Goal: Information Seeking & Learning: Learn about a topic

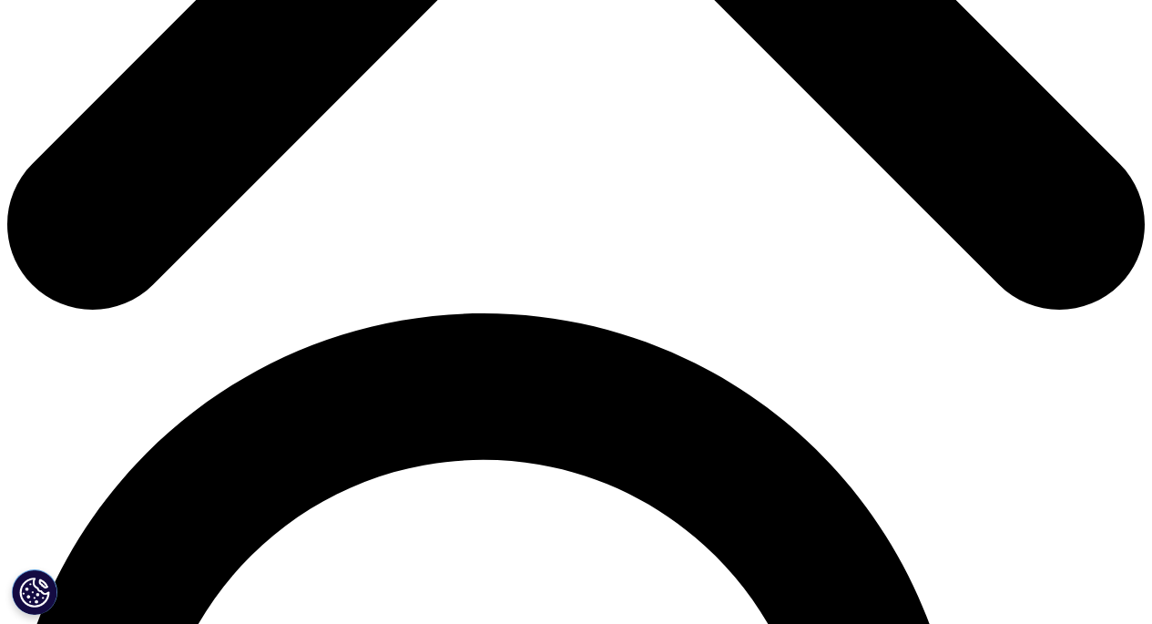
scroll to position [854, 0]
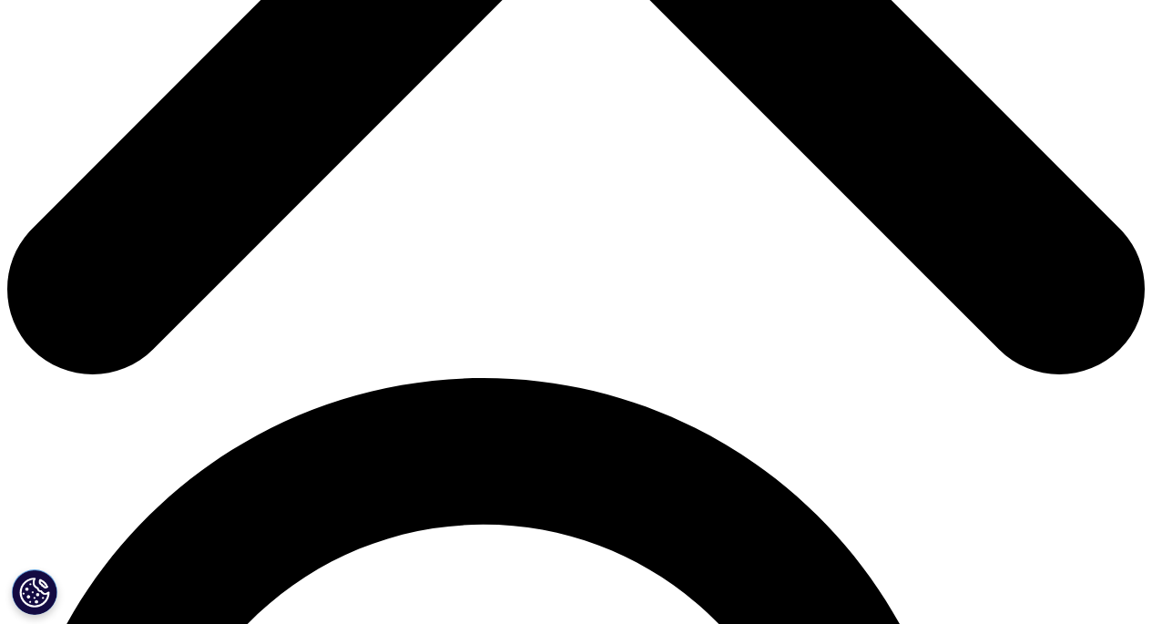
scroll to position [791, 0]
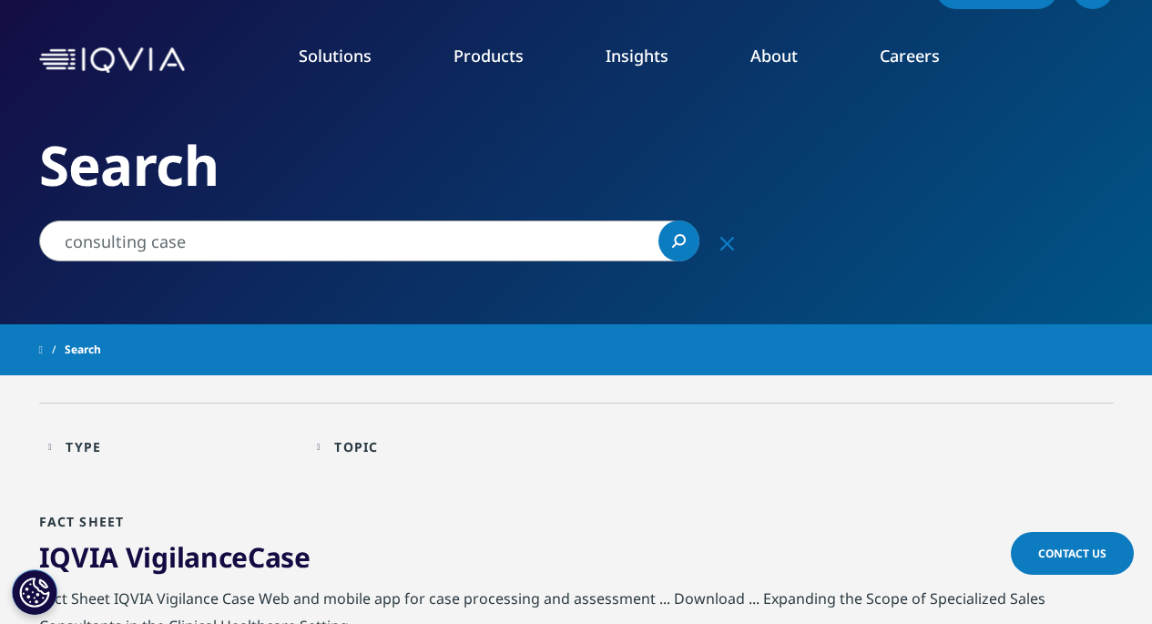
scroll to position [48, 0]
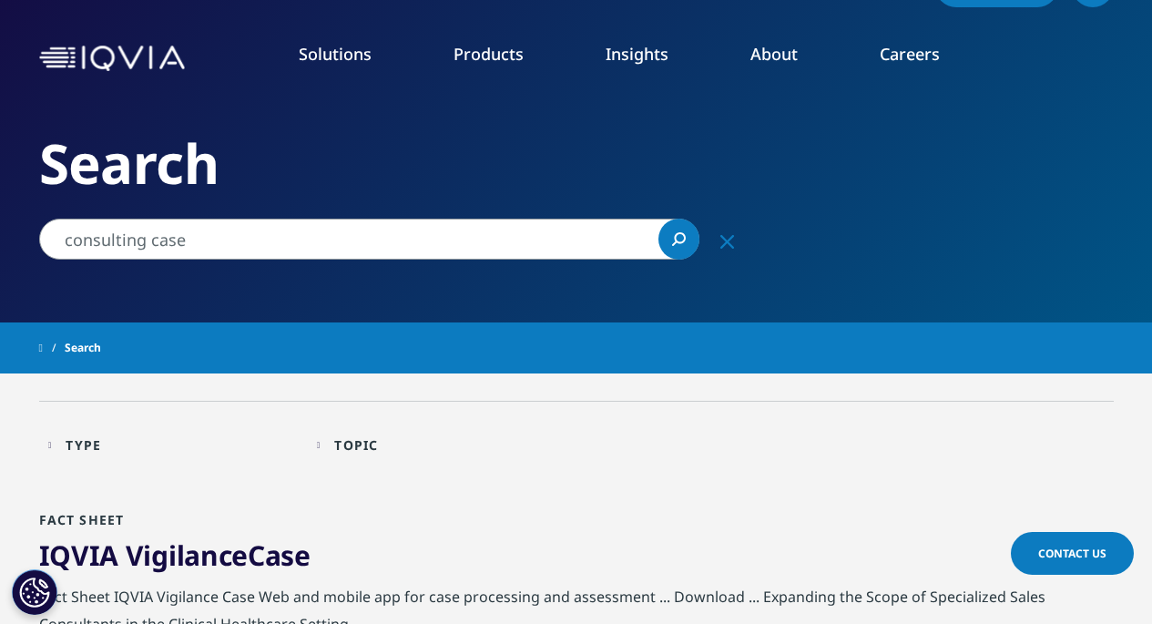
click at [972, 419] on link "Consulting" at bounding box center [1037, 429] width 212 height 20
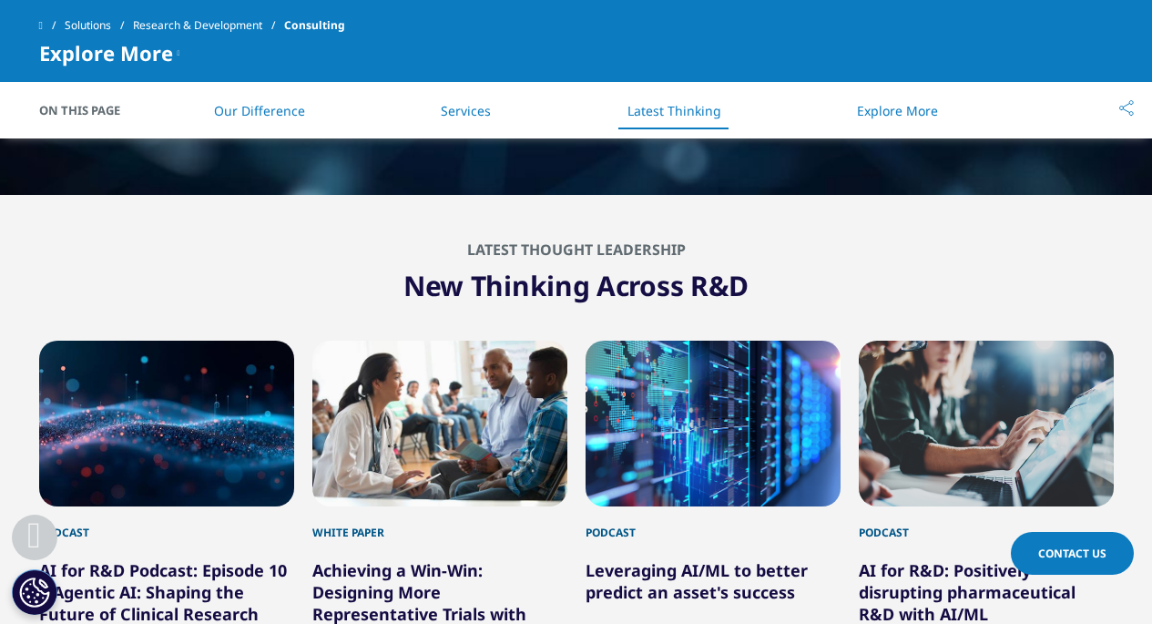
scroll to position [2775, 0]
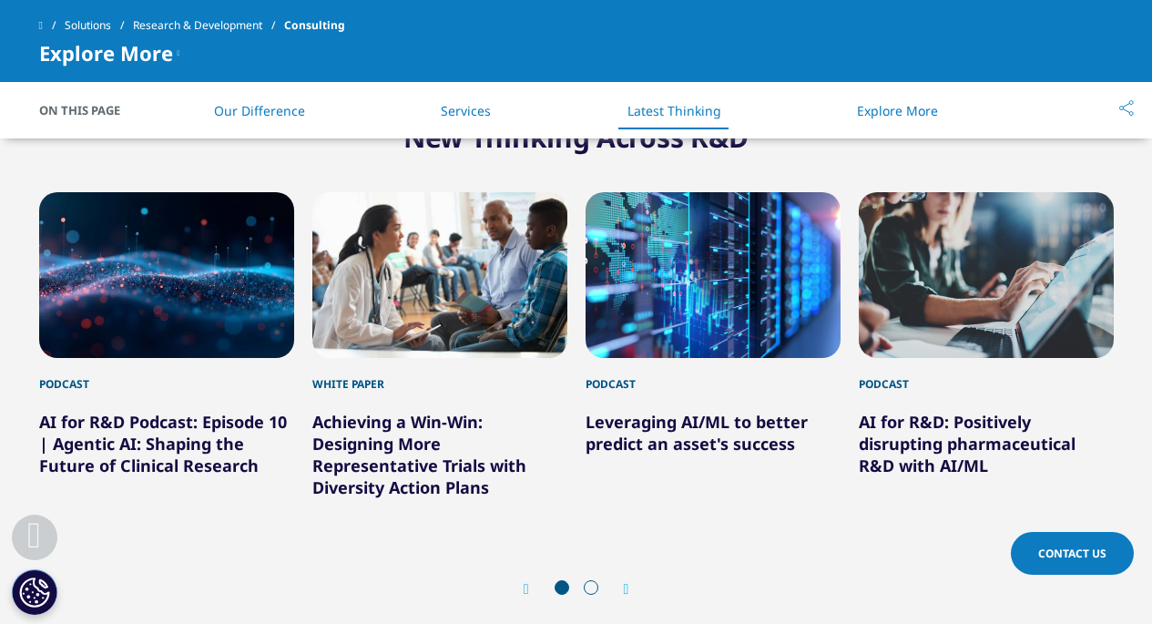
click at [588, 587] on span at bounding box center [591, 587] width 15 height 15
click at [624, 586] on icon "Next slide" at bounding box center [626, 589] width 5 height 15
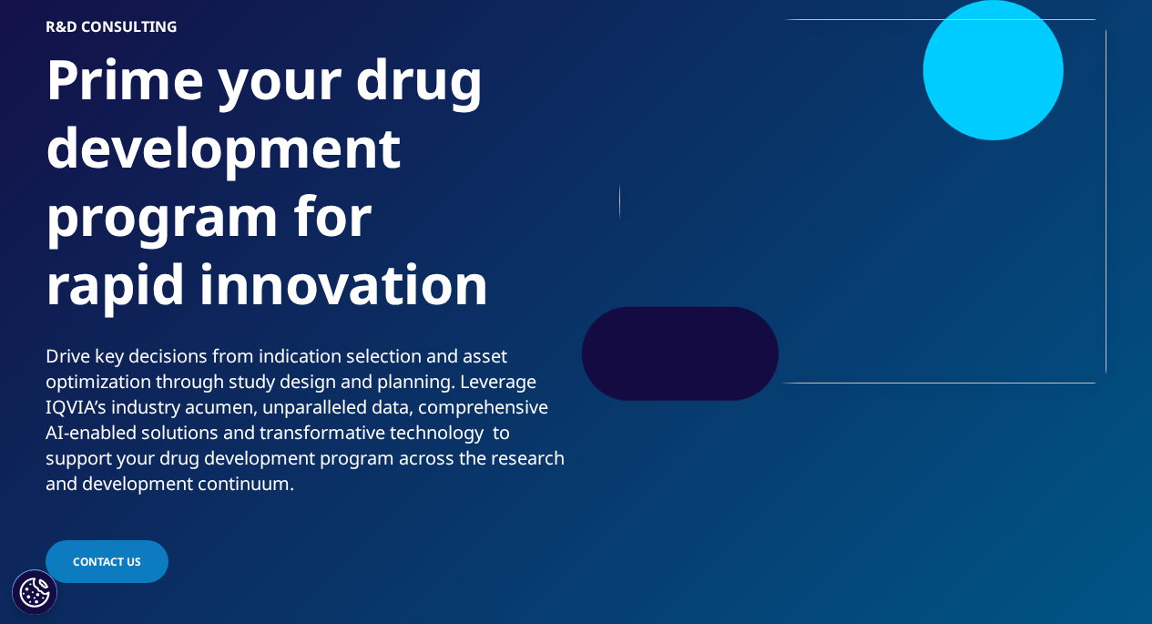
scroll to position [0, 0]
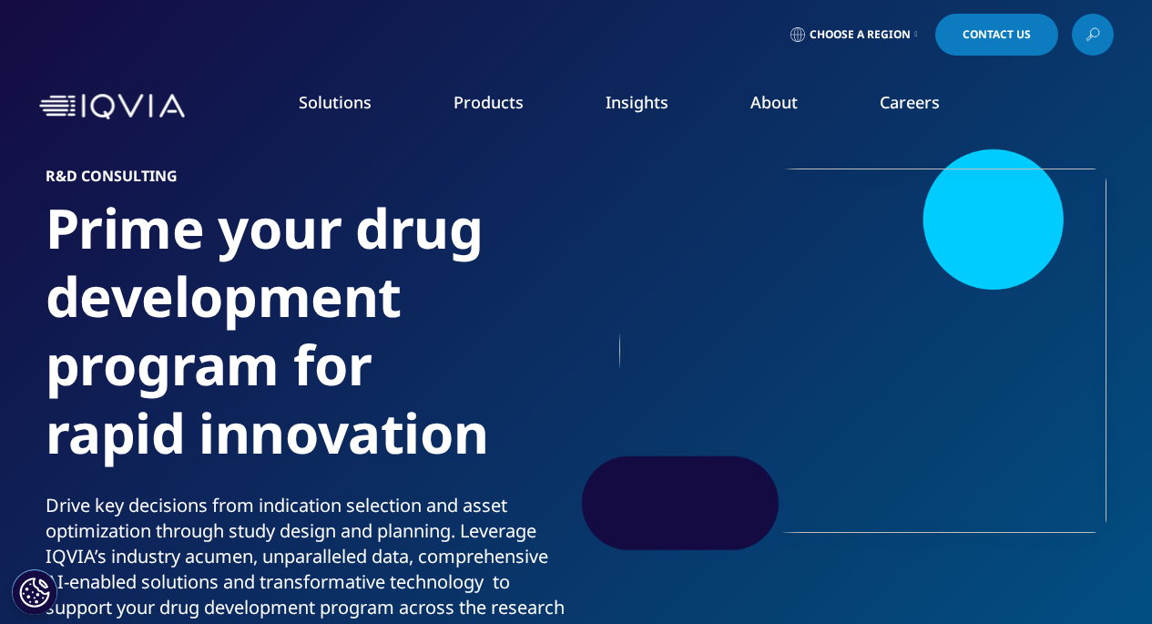
click at [178, 342] on li "Real World Evidence" at bounding box center [167, 328] width 281 height 35
click at [180, 330] on icon "Primary" at bounding box center [179, 327] width 6 height 11
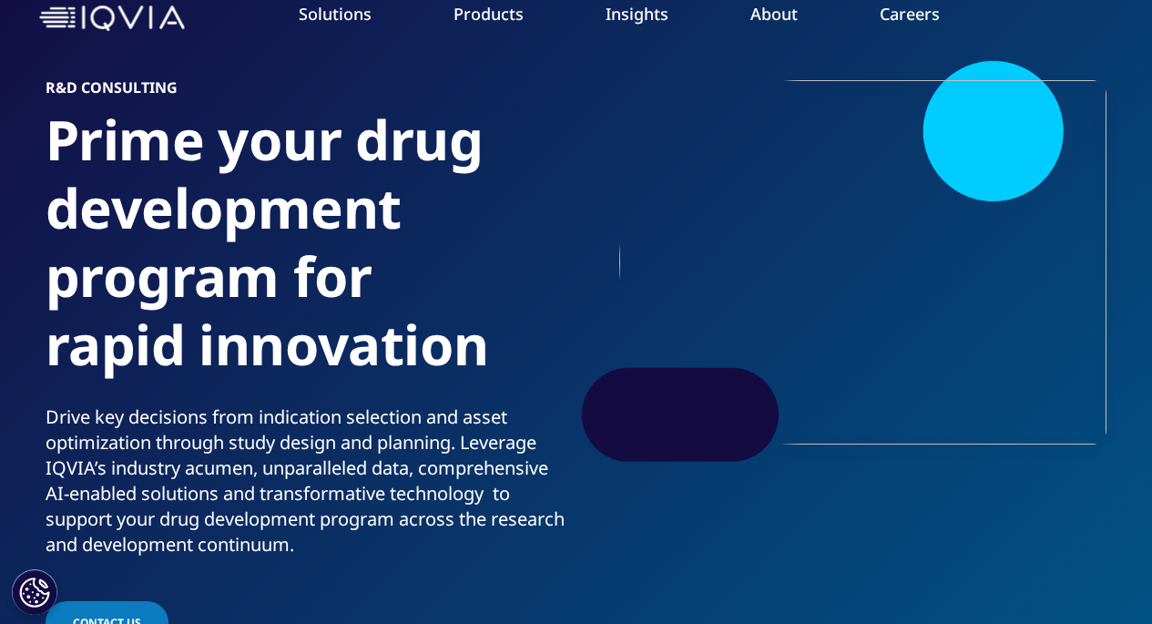
scroll to position [90, 0]
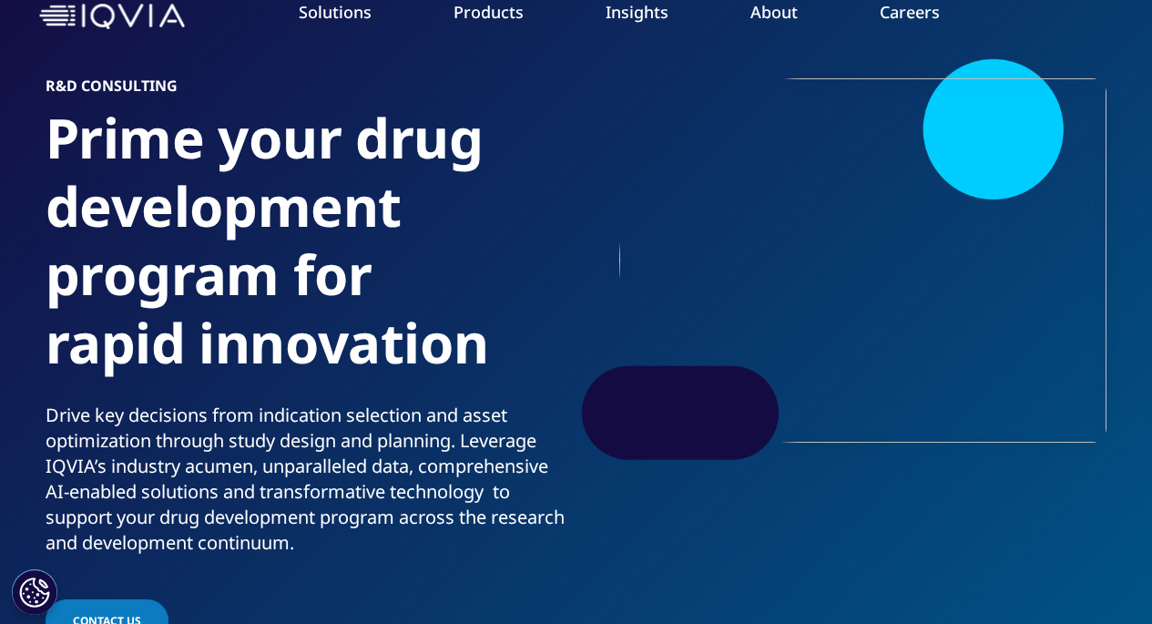
click at [1034, 163] on link "Real World & Health Data Sets" at bounding box center [1037, 168] width 212 height 20
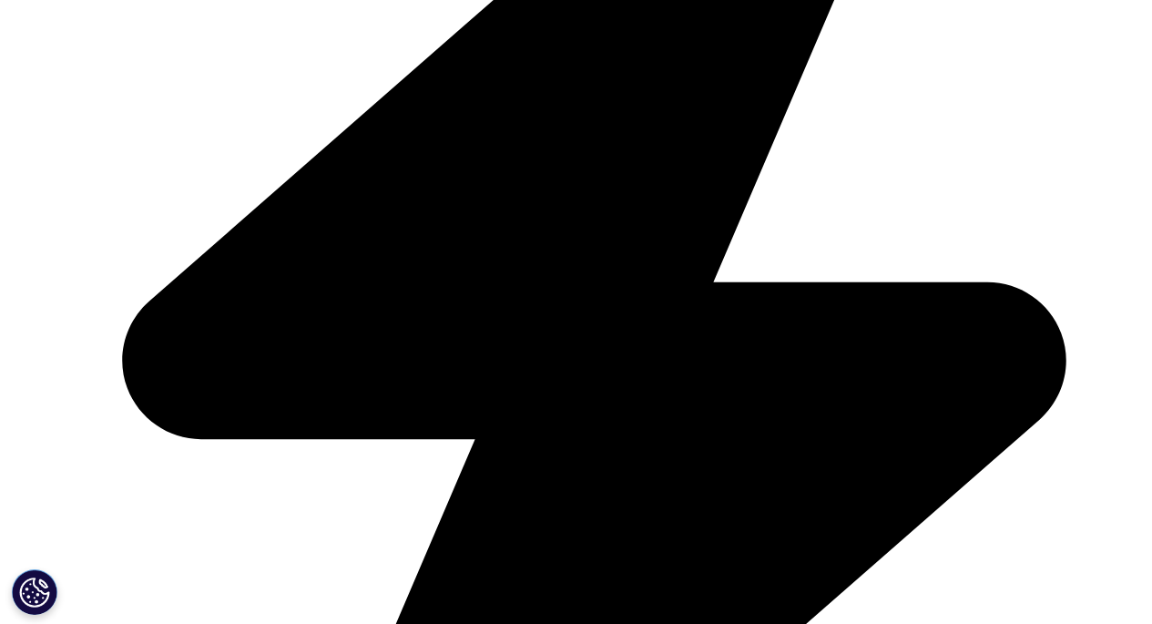
scroll to position [4084, 0]
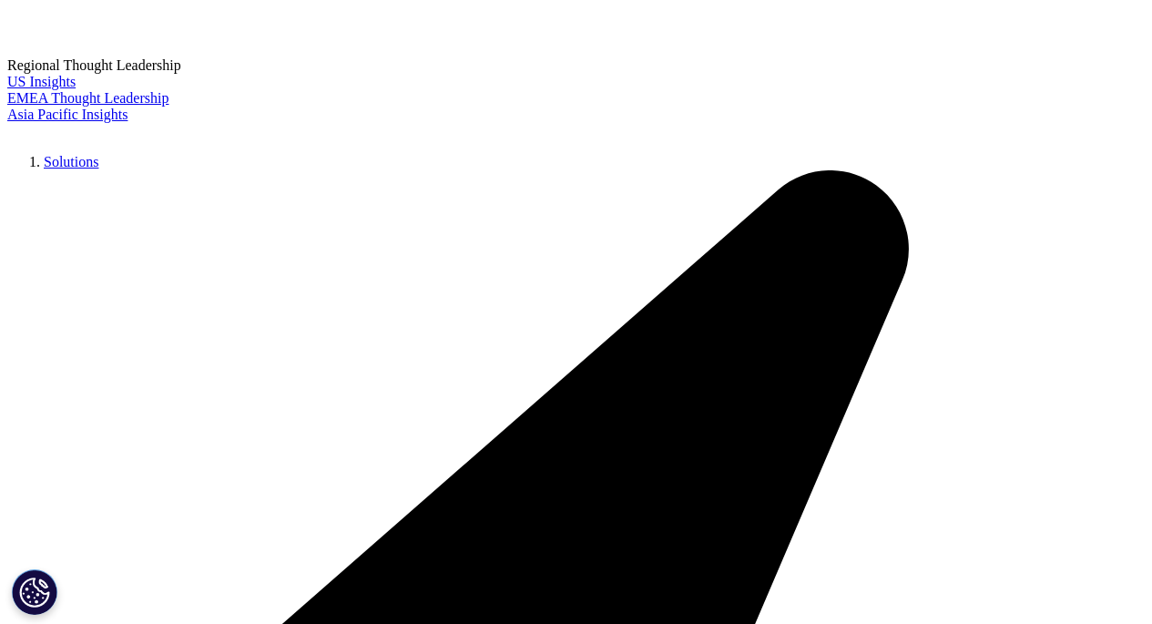
scroll to position [4155, 0]
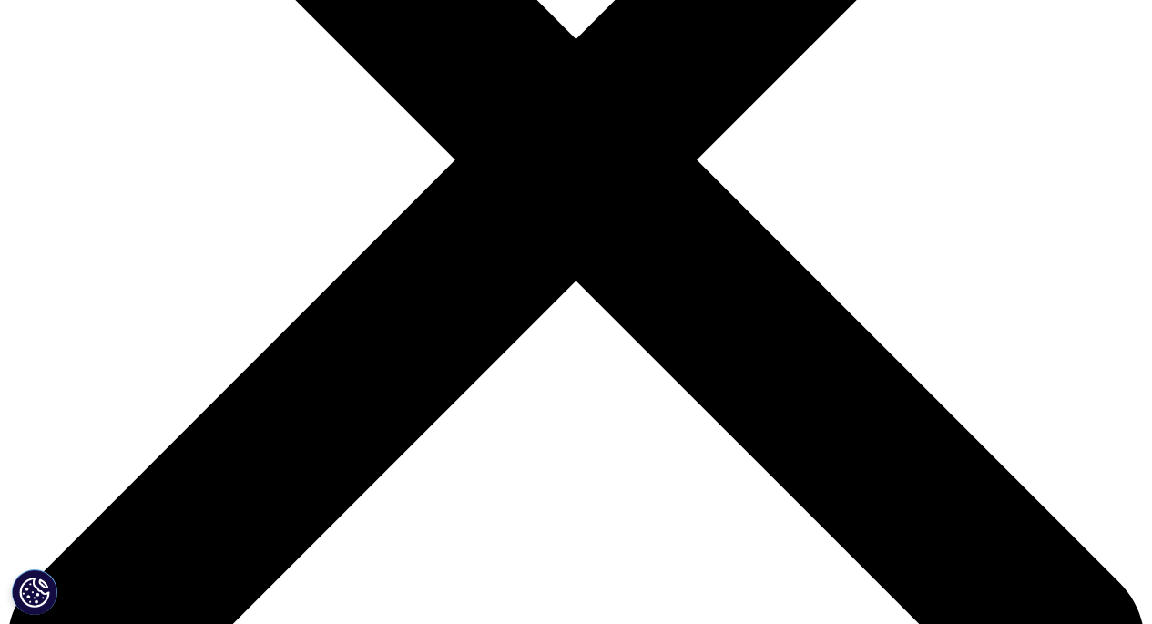
scroll to position [0, 0]
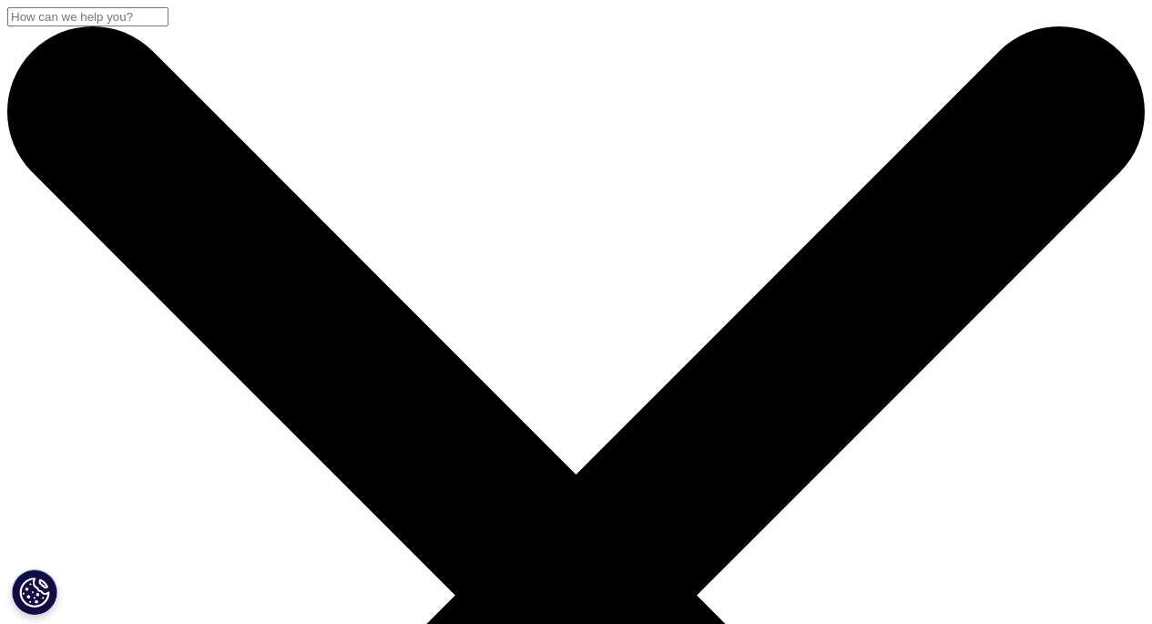
scroll to position [90, 0]
